Goal: Information Seeking & Learning: Learn about a topic

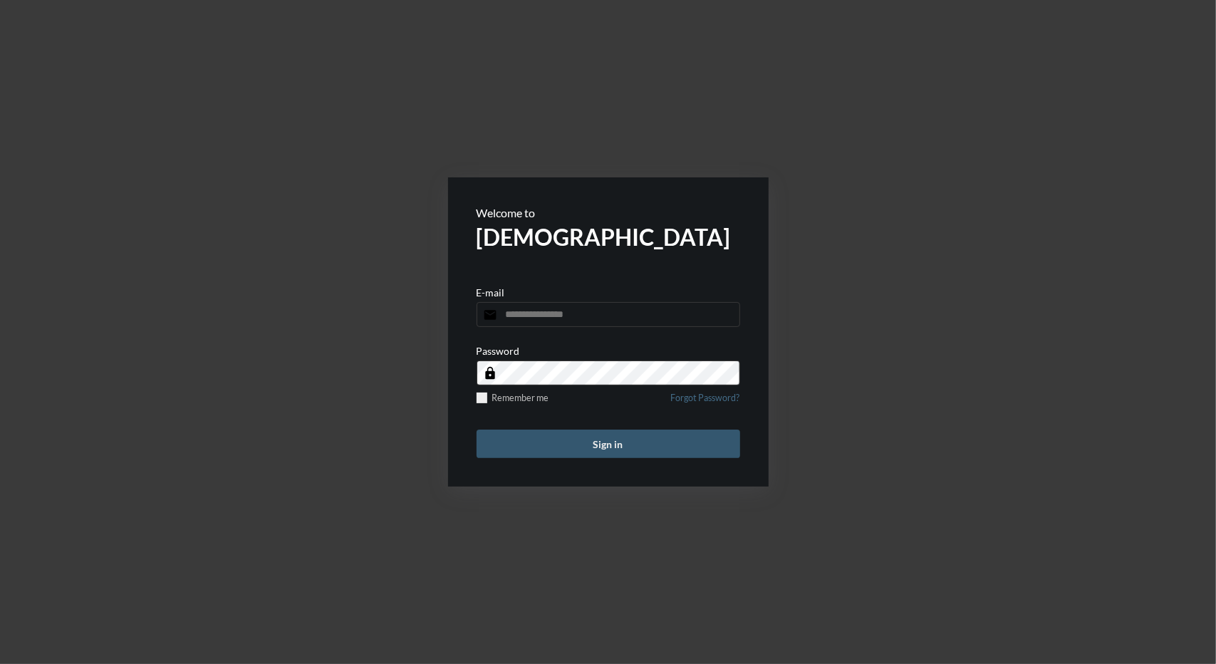
type input "**********"
click at [605, 442] on button "Sign in" at bounding box center [609, 444] width 264 height 28
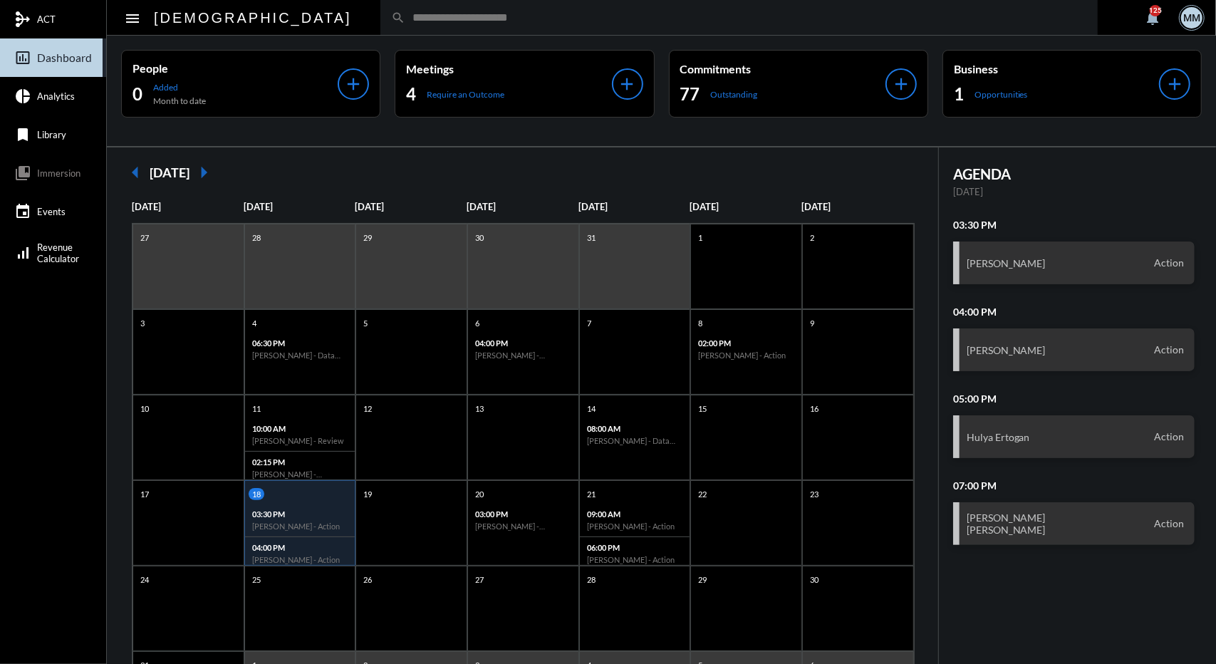
click at [140, 167] on mat-icon "arrow_left" at bounding box center [135, 172] width 28 height 28
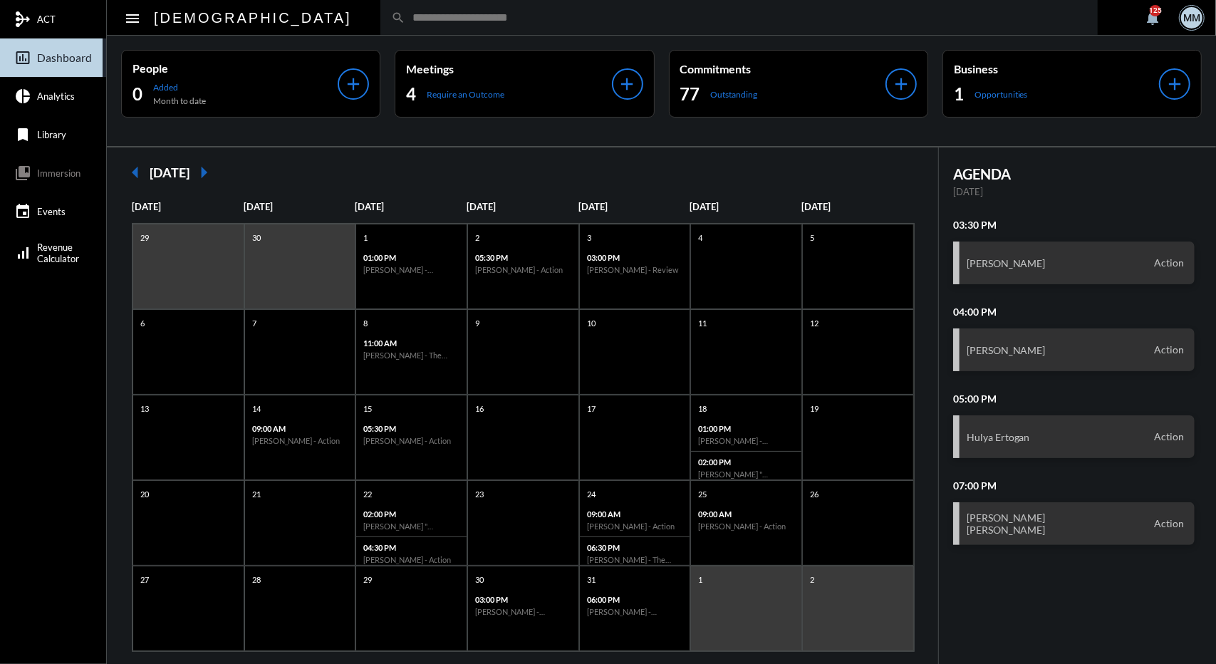
scroll to position [21, 0]
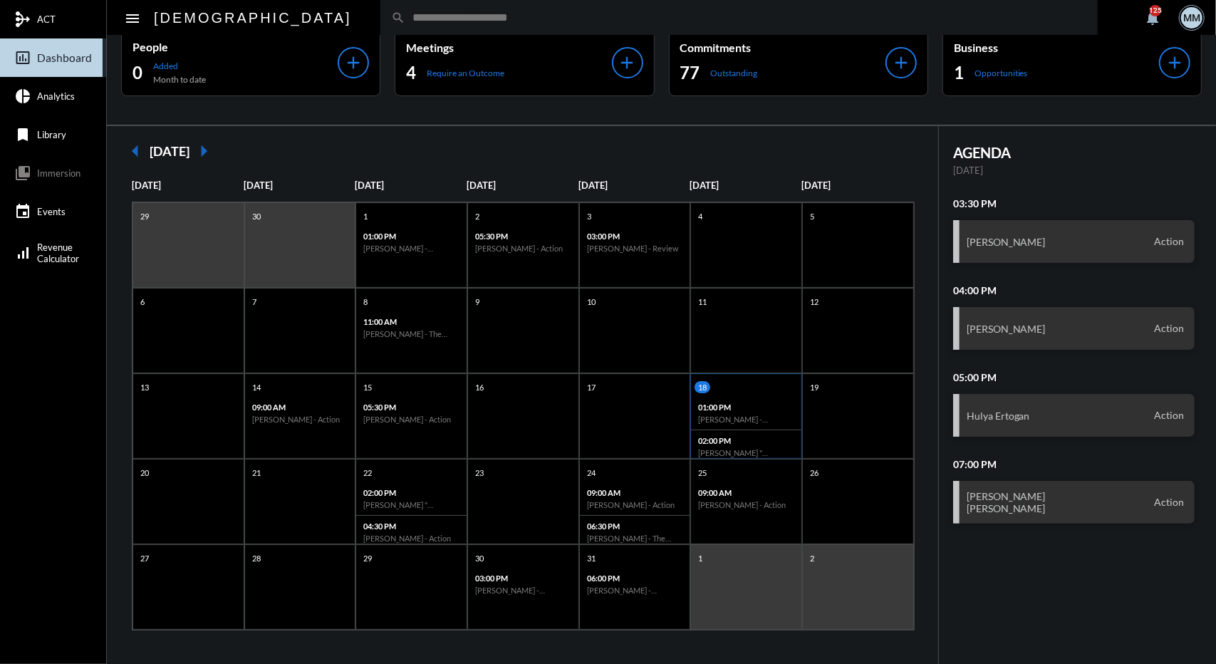
click at [757, 424] on div "01:00 PM Christina Gallo - Philosophy I" at bounding box center [746, 413] width 110 height 33
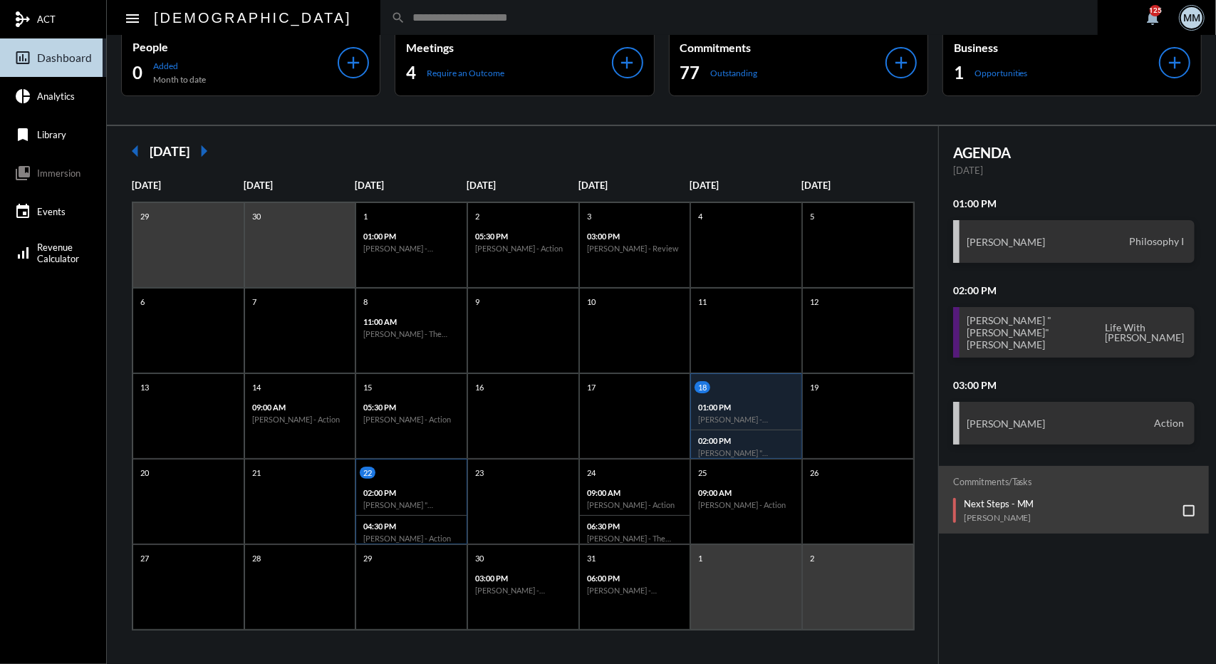
click at [434, 504] on h6 "Katherine "Kati" Hull - Action" at bounding box center [411, 504] width 96 height 9
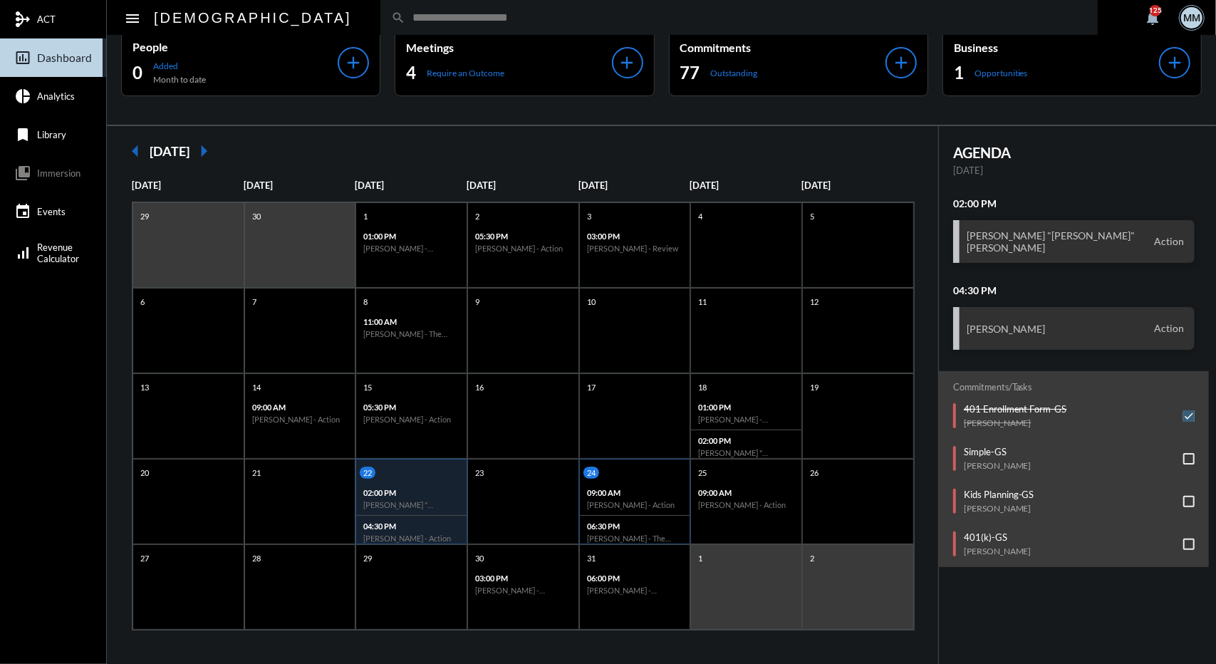
click at [619, 506] on h6 "Zackary Waltsak - Action" at bounding box center [635, 504] width 96 height 9
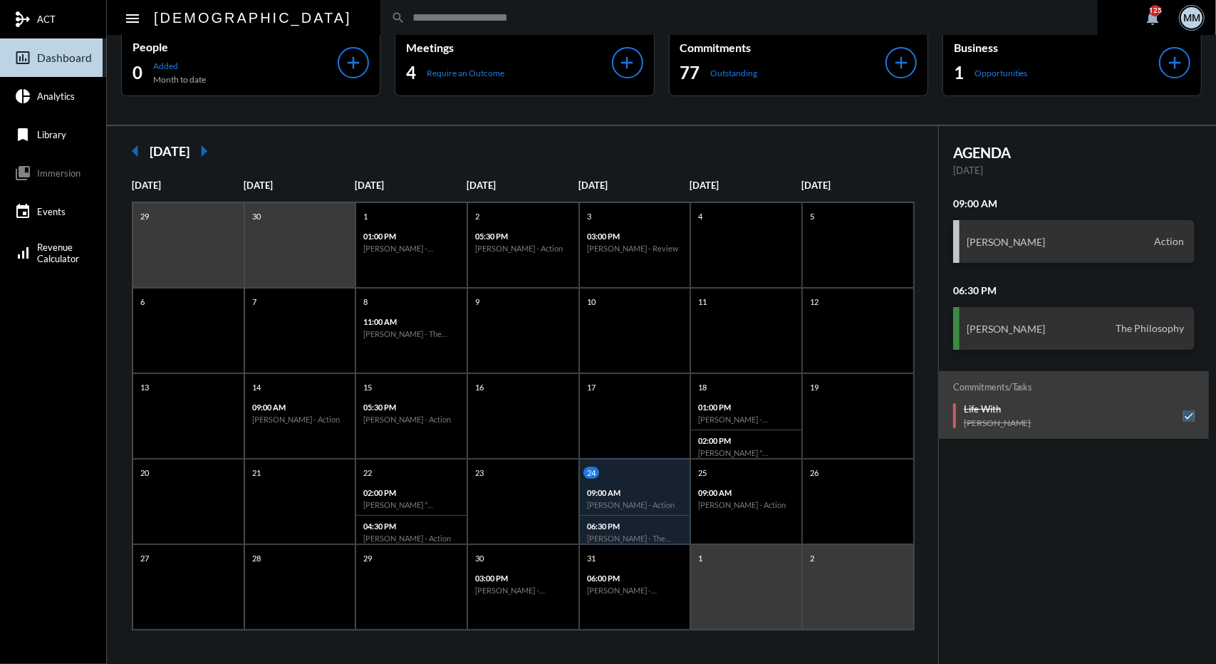
click at [218, 152] on mat-icon "arrow_right" at bounding box center [203, 151] width 28 height 28
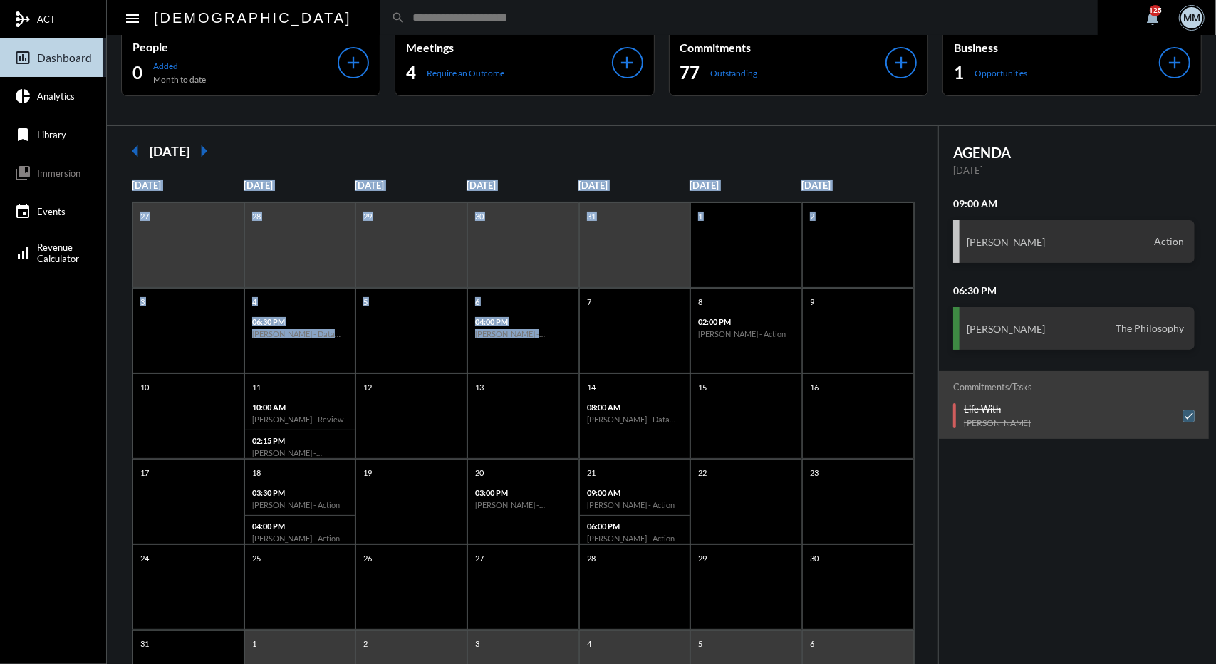
drag, startPoint x: 578, startPoint y: 286, endPoint x: 521, endPoint y: 157, distance: 141.0
click at [521, 157] on div "arrow_left August 2025 arrow_right Sunday Monday Tuesday Wednesday Thursday Fri…" at bounding box center [523, 438] width 832 height 625
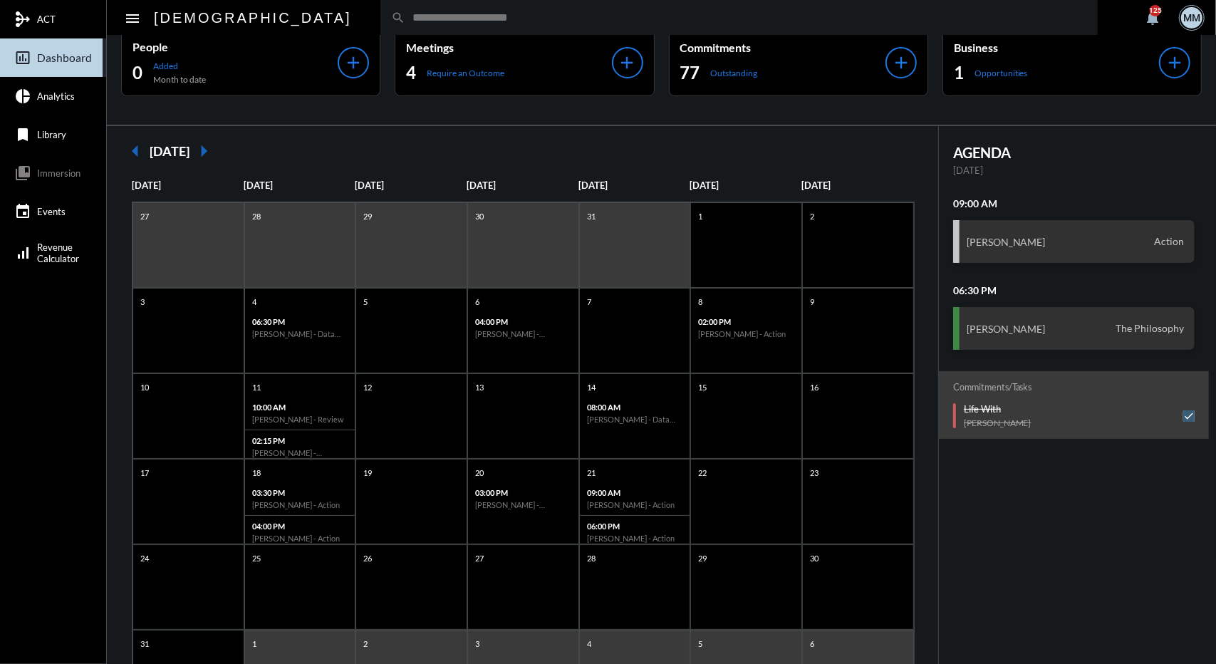
click at [504, 161] on div "arrow_left August 2025 arrow_right" at bounding box center [522, 151] width 803 height 28
click at [126, 150] on mat-icon "arrow_left" at bounding box center [135, 151] width 28 height 28
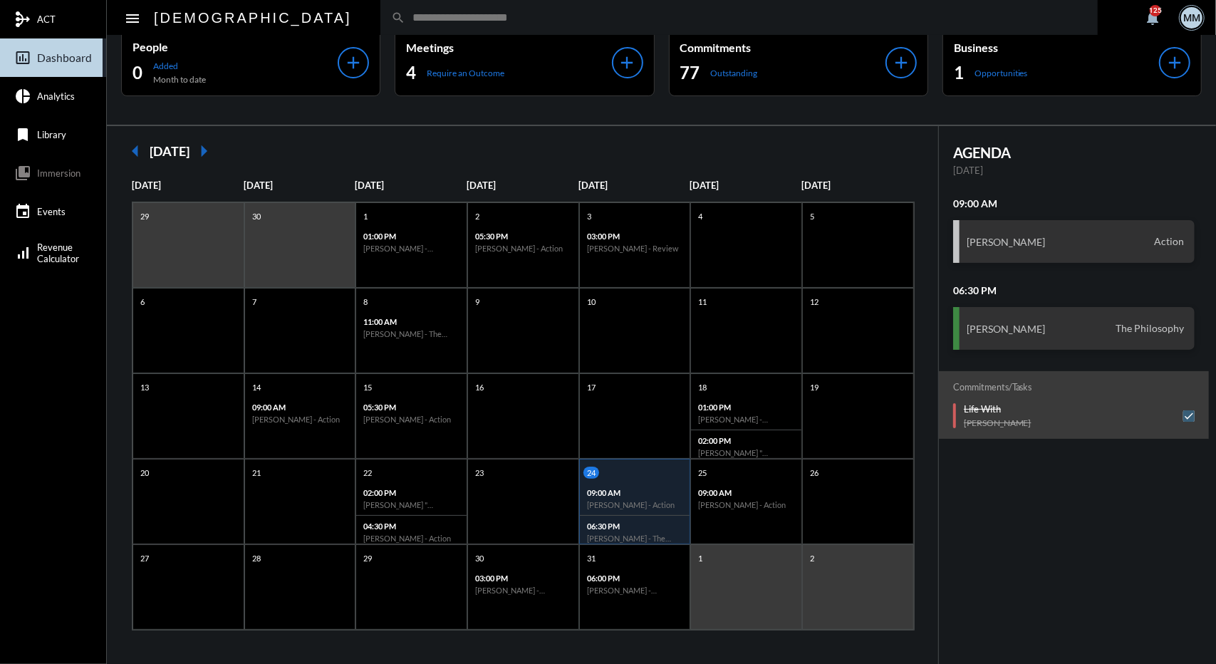
click at [693, 599] on div "1" at bounding box center [746, 586] width 112 height 85
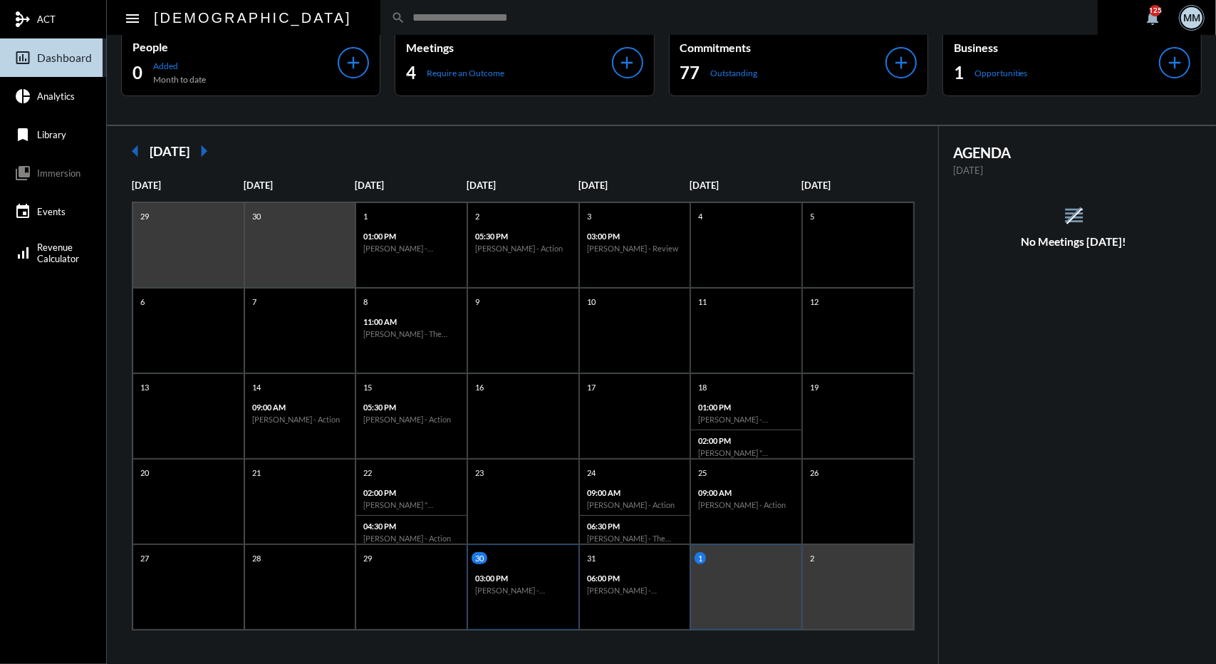
click at [528, 568] on div "03:00 PM Mark Stehli - Erin Stehli - Action" at bounding box center [523, 584] width 110 height 33
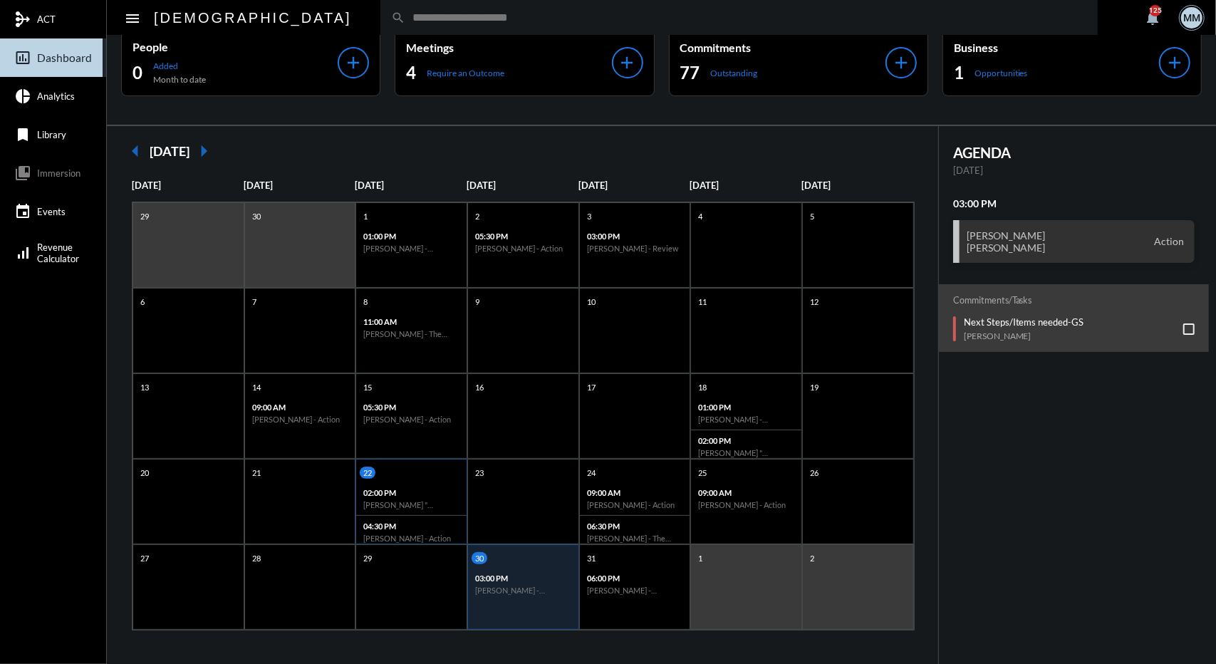
click at [425, 510] on div "02:00 PM Katherine "Kati" Hull - Action" at bounding box center [411, 498] width 110 height 33
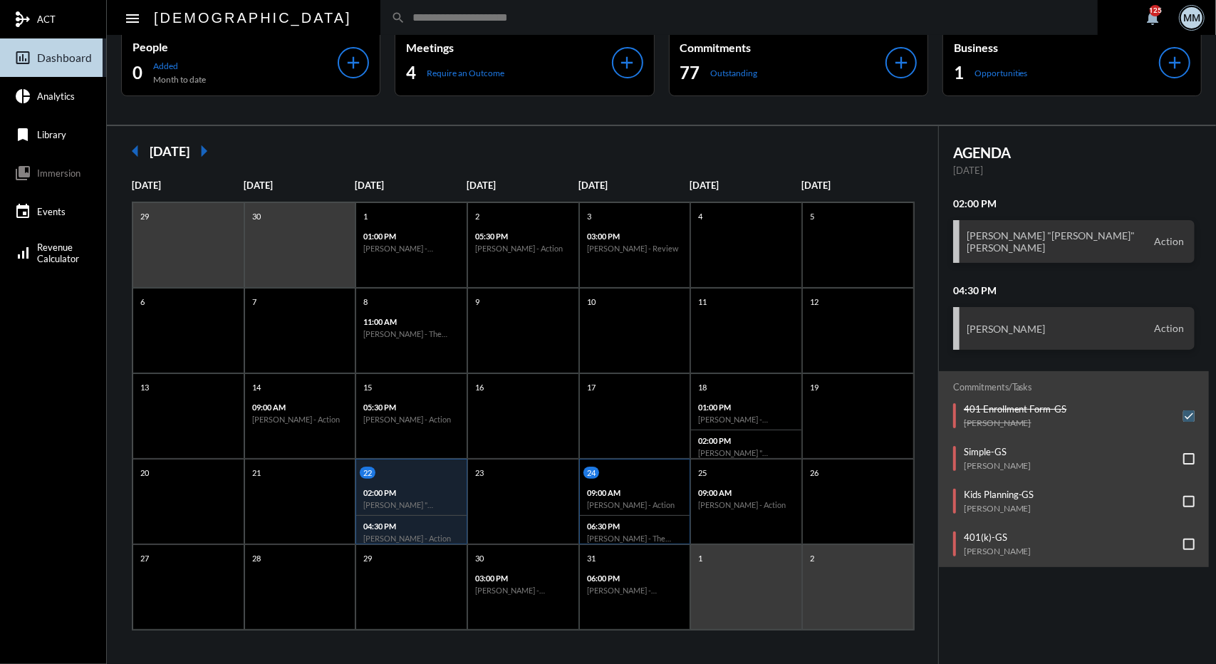
click at [630, 519] on div "06:30 PM Matthew Garcia - The Philosophy" at bounding box center [635, 532] width 110 height 33
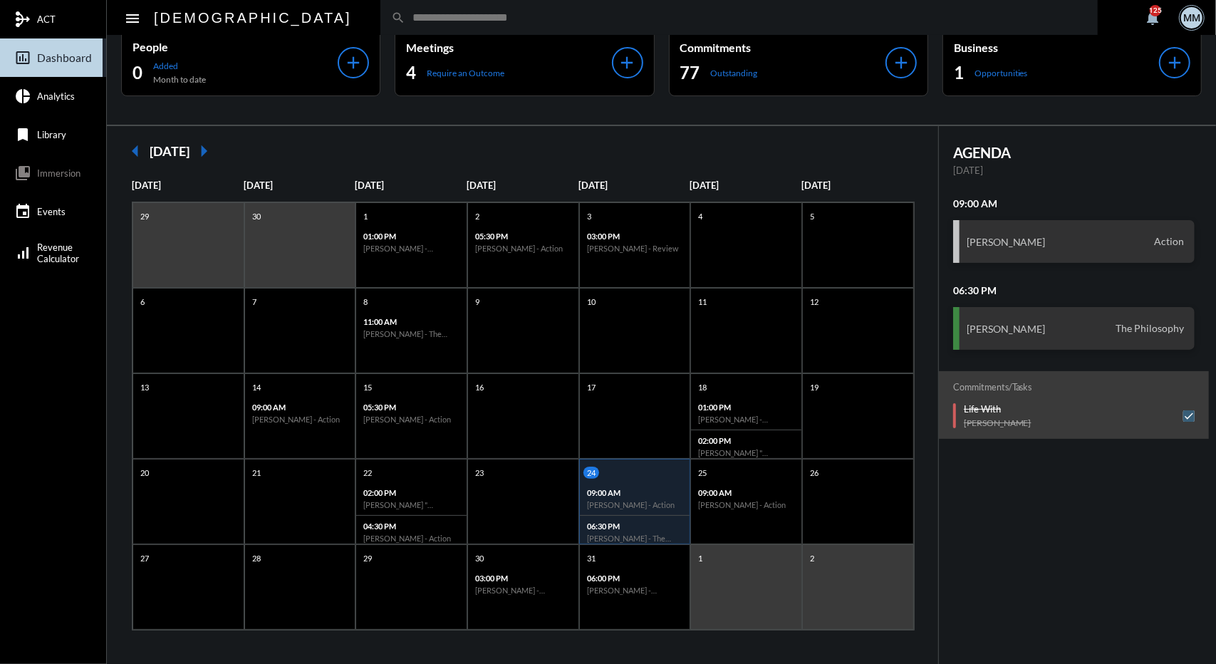
click at [218, 145] on mat-icon "arrow_right" at bounding box center [203, 151] width 28 height 28
